Goal: Information Seeking & Learning: Learn about a topic

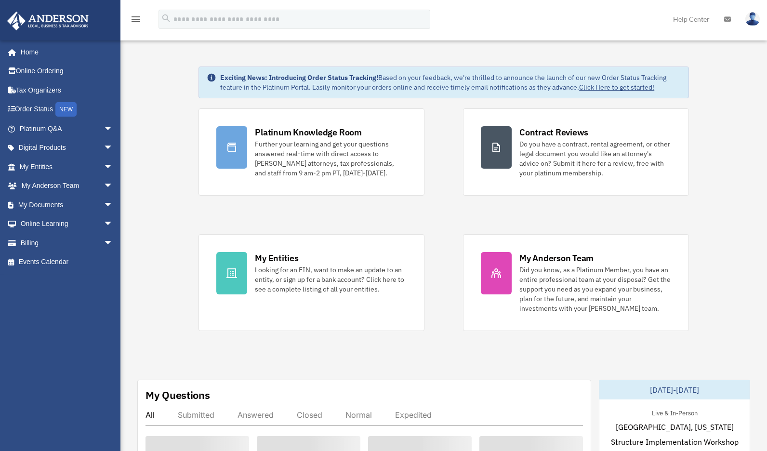
scroll to position [0, 0]
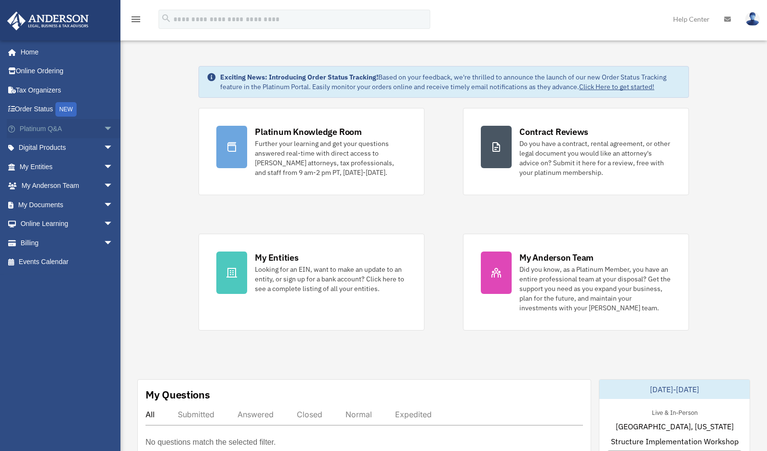
click at [104, 130] on span "arrow_drop_down" at bounding box center [113, 129] width 19 height 20
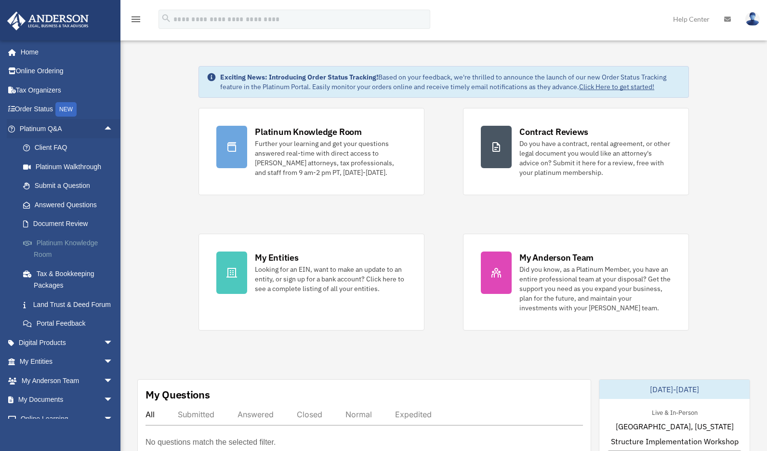
click at [61, 241] on link "Platinum Knowledge Room" at bounding box center [70, 248] width 114 height 31
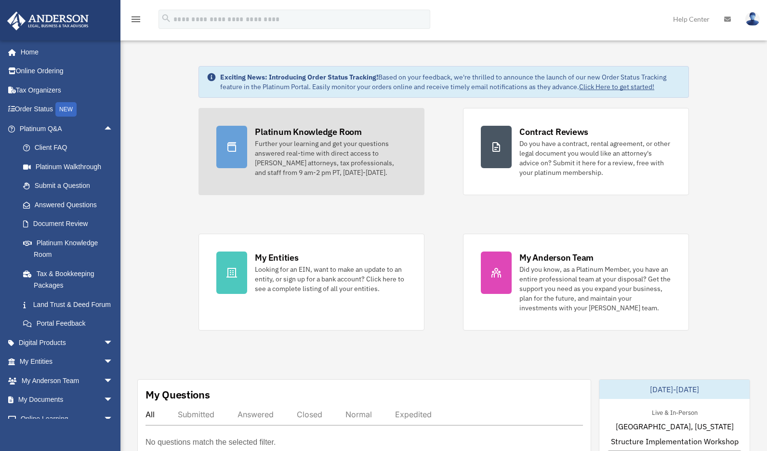
click at [301, 149] on div "Further your learning and get your questions answered real-time with direct acc…" at bounding box center [331, 158] width 152 height 39
click at [347, 156] on div "Further your learning and get your questions answered real-time with direct acc…" at bounding box center [331, 158] width 152 height 39
click at [299, 155] on div "Further your learning and get your questions answered real-time with direct acc…" at bounding box center [331, 158] width 152 height 39
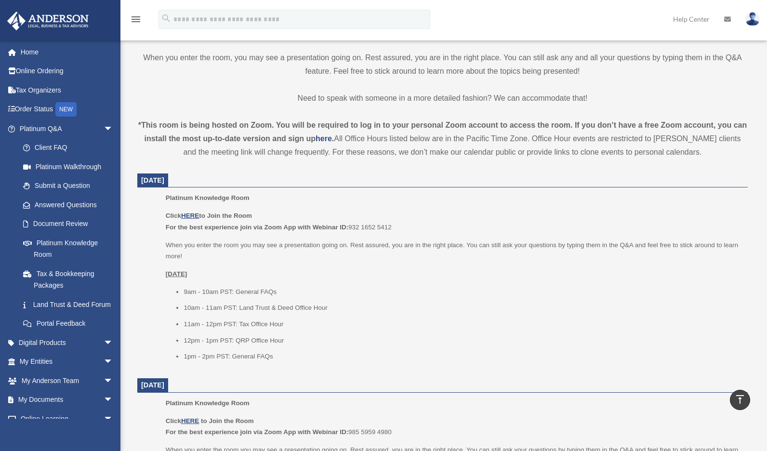
scroll to position [247, 0]
click at [188, 216] on u "HERE" at bounding box center [190, 216] width 18 height 7
